Goal: Information Seeking & Learning: Learn about a topic

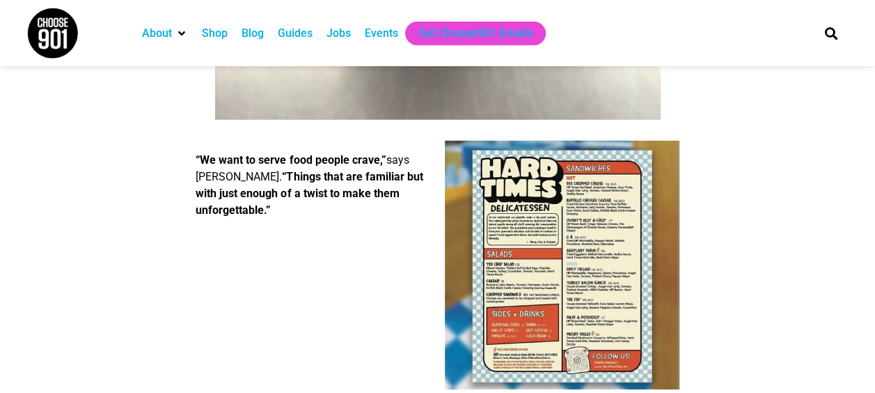
scroll to position [2029, 0]
click at [504, 227] on img at bounding box center [562, 264] width 235 height 249
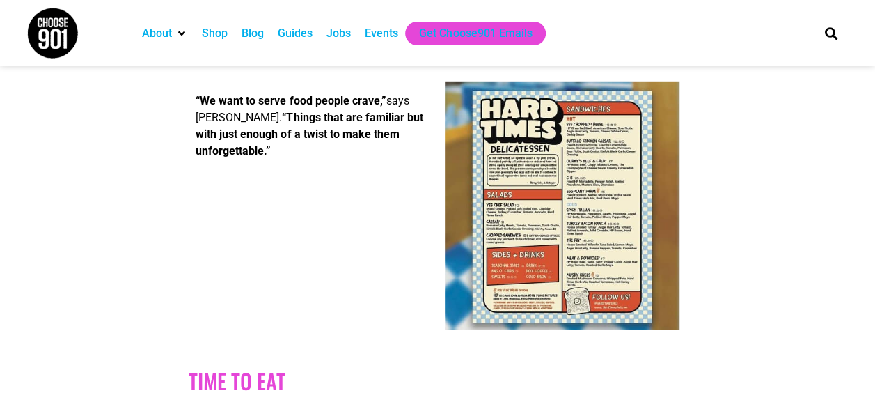
click at [504, 227] on img at bounding box center [562, 205] width 235 height 249
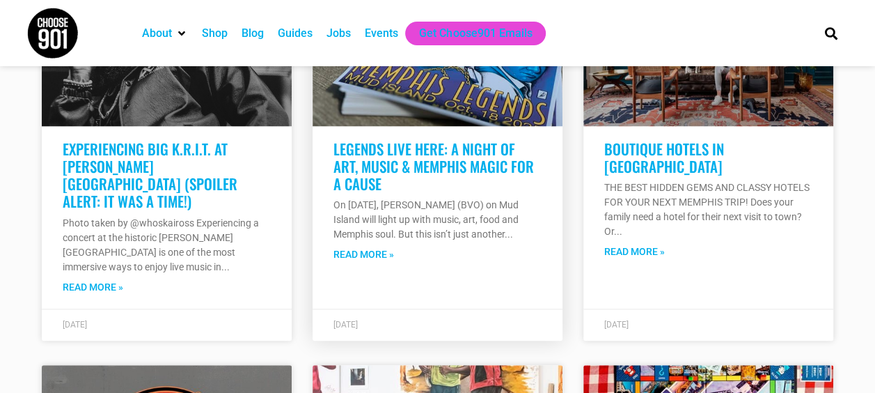
scroll to position [3066, 0]
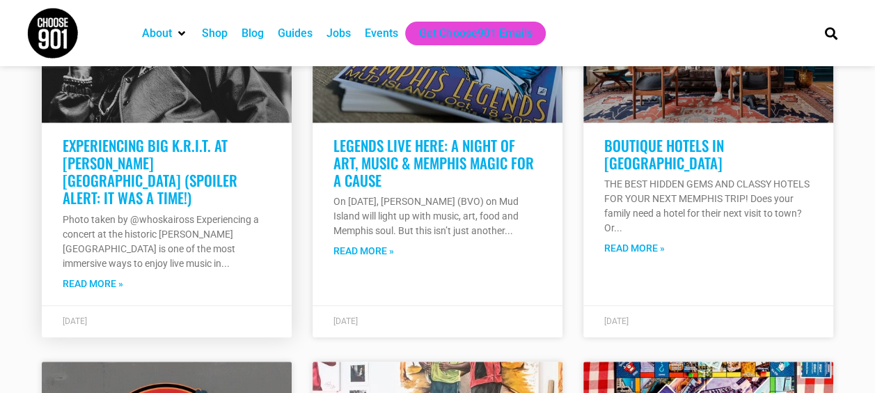
click at [89, 276] on link "Read More »" at bounding box center [93, 283] width 61 height 15
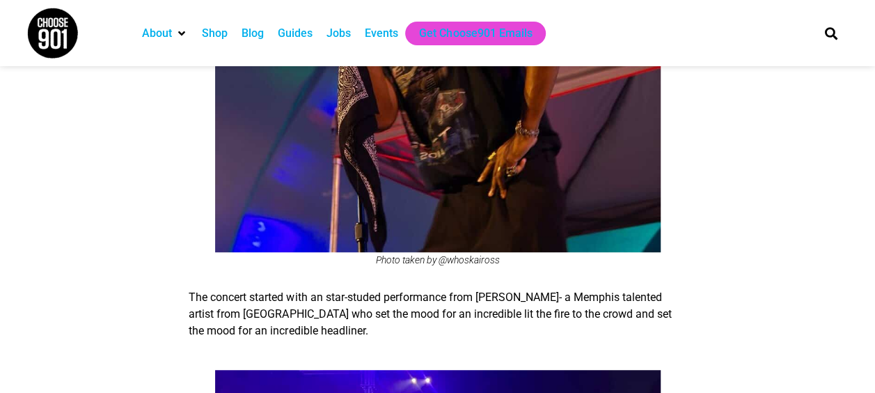
scroll to position [2907, 0]
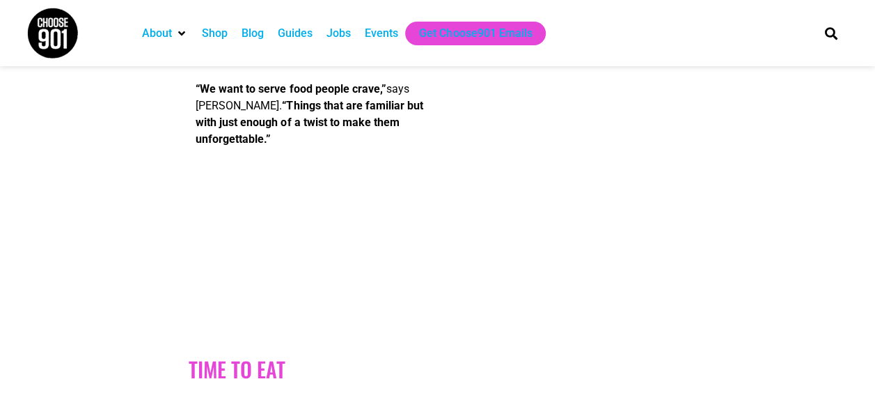
scroll to position [2098, 0]
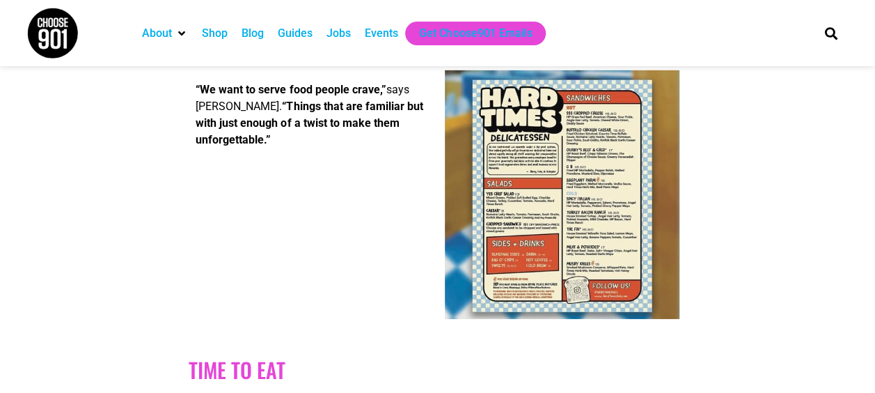
click at [506, 233] on img at bounding box center [562, 194] width 235 height 249
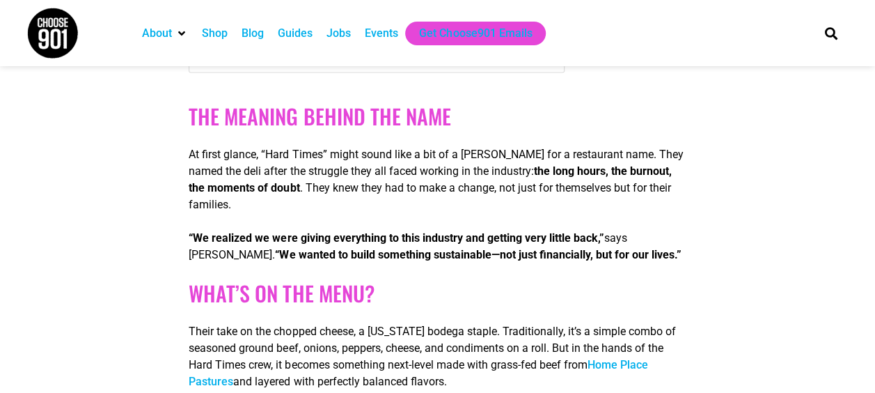
scroll to position [1267, 0]
